Goal: Task Accomplishment & Management: Complete application form

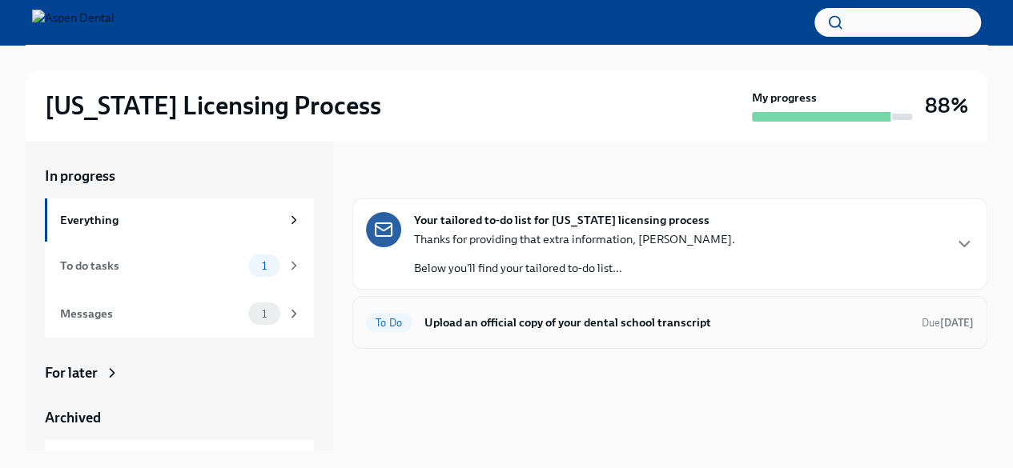
click at [597, 327] on h6 "Upload an official copy of your dental school transcript" at bounding box center [666, 323] width 484 height 18
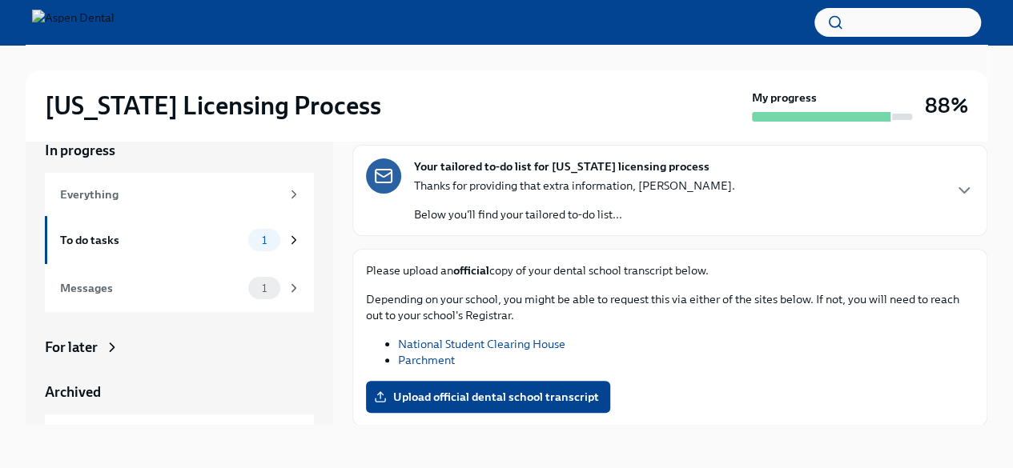
scroll to position [27, 0]
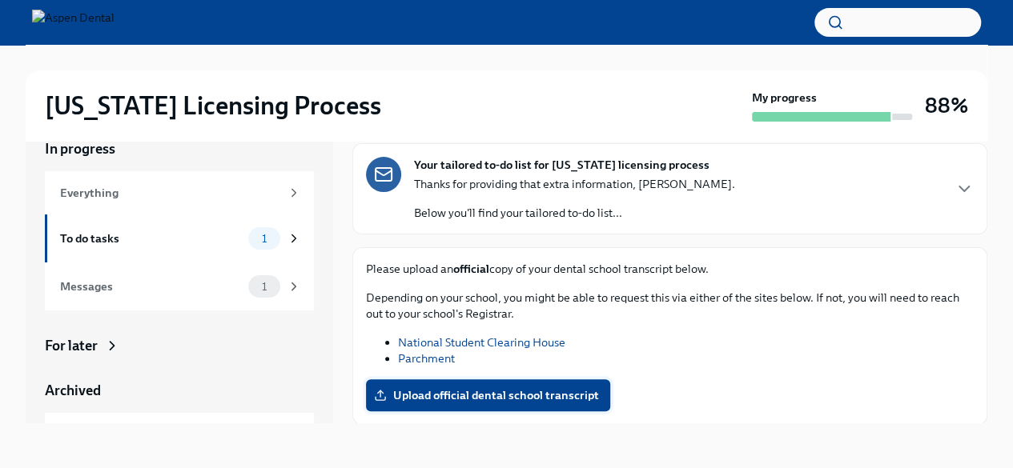
click at [586, 406] on label "Upload official dental school transcript" at bounding box center [488, 395] width 244 height 32
click at [0, 0] on input "Upload official dental school transcript" at bounding box center [0, 0] width 0 height 0
click at [528, 395] on span "Upload official dental school transcript" at bounding box center [488, 395] width 222 height 16
click at [0, 0] on input "Upload official dental school transcript" at bounding box center [0, 0] width 0 height 0
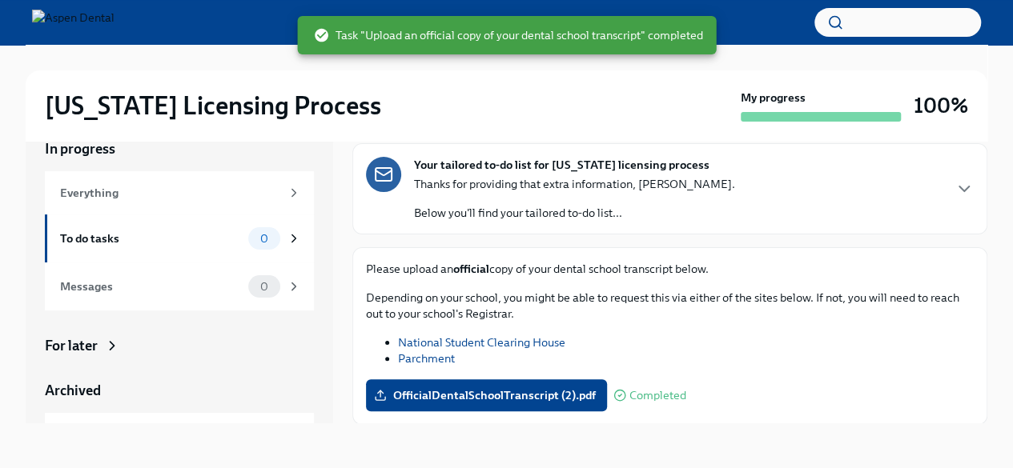
scroll to position [0, 0]
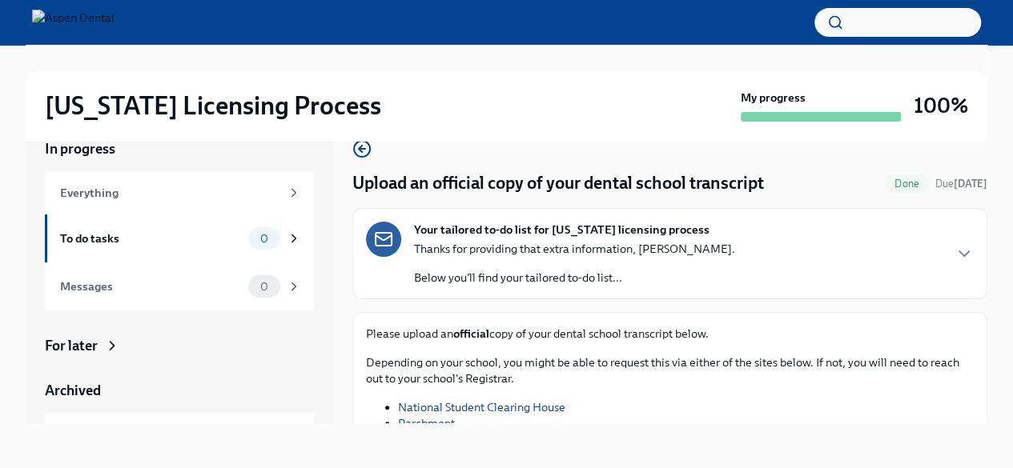
click at [885, 184] on span "Done" at bounding box center [907, 184] width 44 height 12
click at [114, 15] on img at bounding box center [73, 23] width 82 height 26
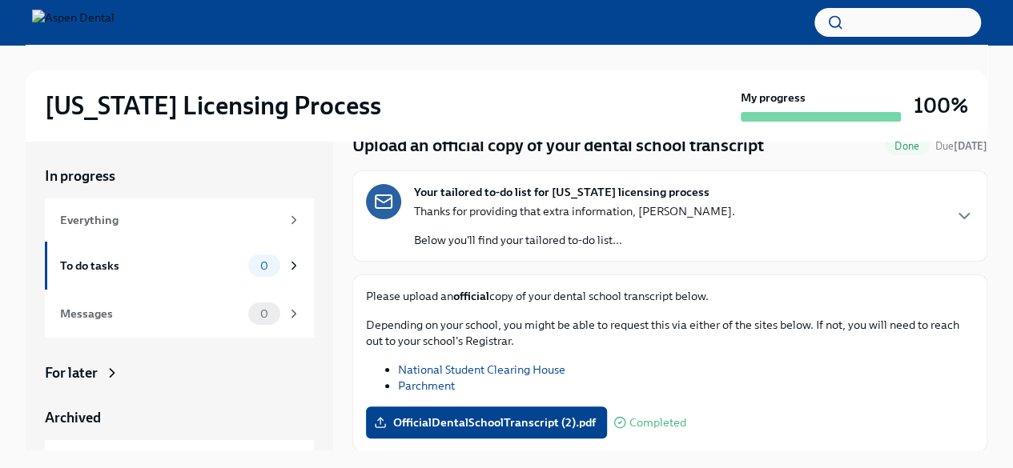
click at [83, 21] on img at bounding box center [73, 23] width 82 height 26
click at [114, 33] on img at bounding box center [73, 23] width 82 height 26
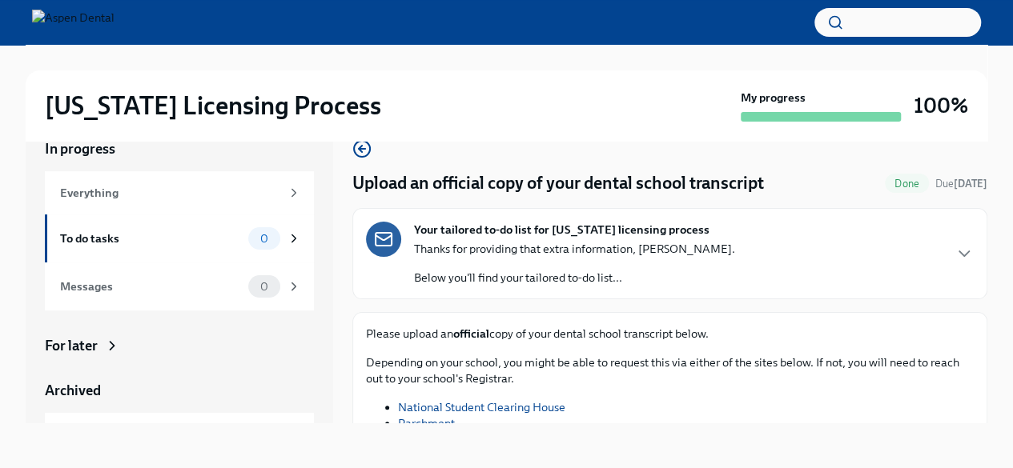
click at [205, 114] on h2 "[US_STATE] Licensing Process" at bounding box center [213, 106] width 336 height 32
